Goal: Find specific page/section: Find specific page/section

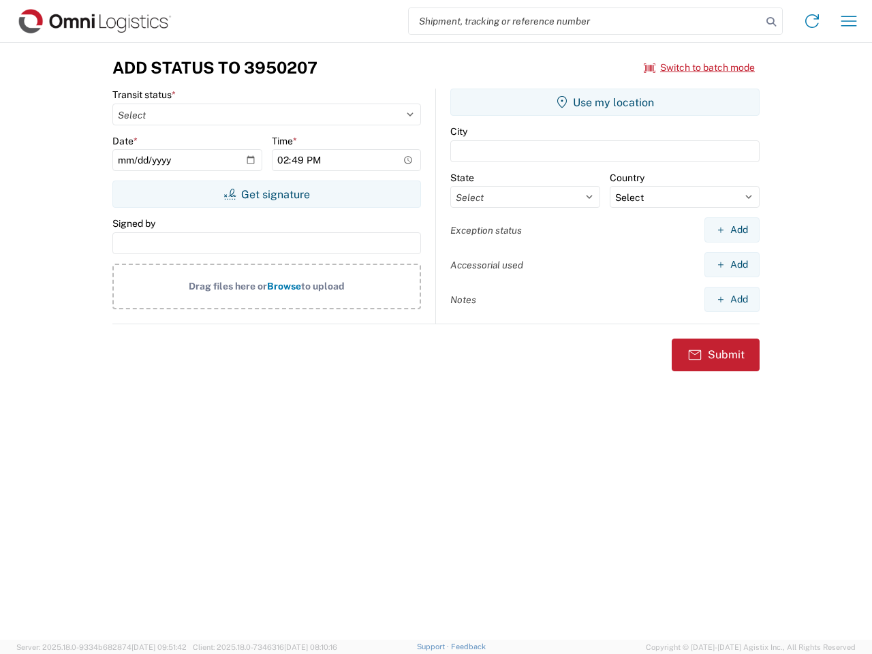
click at [585, 21] on input "search" at bounding box center [585, 21] width 353 height 26
click at [771, 22] on icon at bounding box center [770, 21] width 19 height 19
click at [812, 21] on icon at bounding box center [812, 21] width 22 height 22
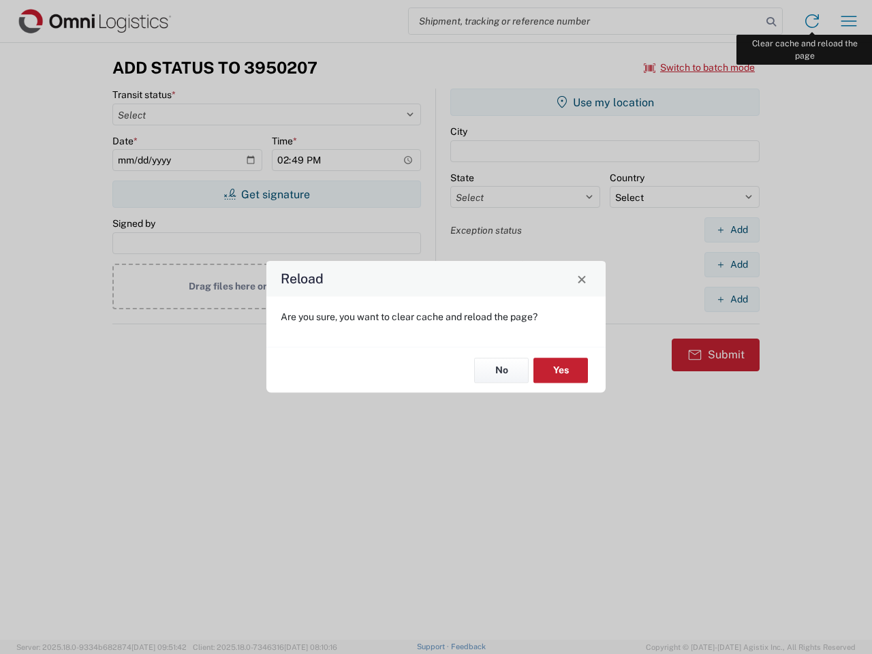
click at [849, 21] on div "Reload Are you sure, you want to clear cache and reload the page? No Yes" at bounding box center [436, 327] width 872 height 654
click at [699, 67] on div "Reload Are you sure, you want to clear cache and reload the page? No Yes" at bounding box center [436, 327] width 872 height 654
click at [266, 194] on div "Reload Are you sure, you want to clear cache and reload the page? No Yes" at bounding box center [436, 327] width 872 height 654
click at [605, 102] on div "Reload Are you sure, you want to clear cache and reload the page? No Yes" at bounding box center [436, 327] width 872 height 654
click at [731, 230] on div "Reload Are you sure, you want to clear cache and reload the page? No Yes" at bounding box center [436, 327] width 872 height 654
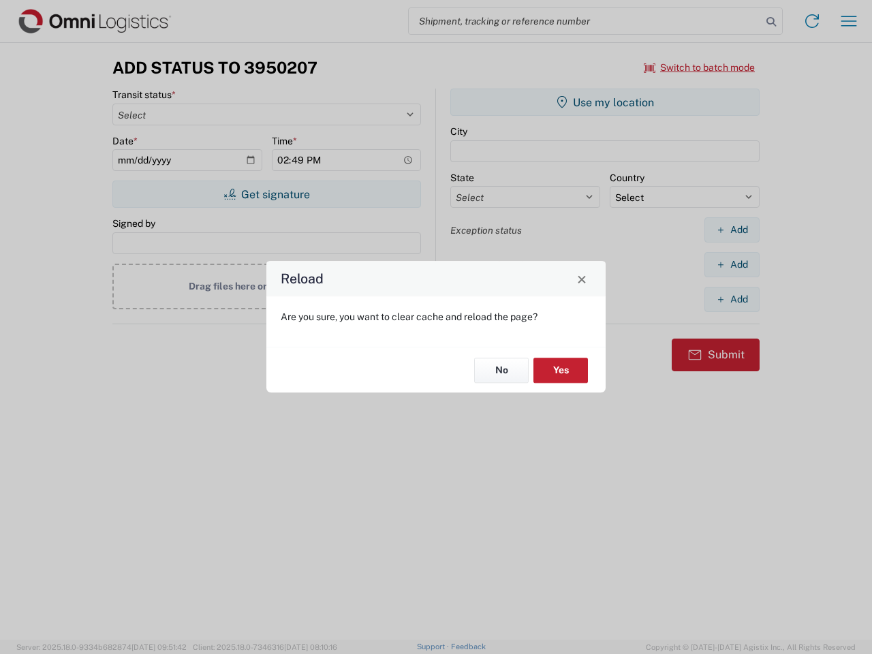
click at [731, 264] on div "Reload Are you sure, you want to clear cache and reload the page? No Yes" at bounding box center [436, 327] width 872 height 654
click at [731, 299] on div "Reload Are you sure, you want to clear cache and reload the page? No Yes" at bounding box center [436, 327] width 872 height 654
